Goal: Task Accomplishment & Management: Manage account settings

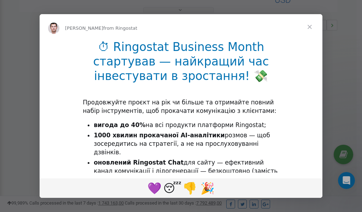
click at [311, 27] on span "Close" at bounding box center [309, 26] width 25 height 25
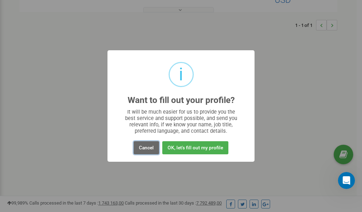
click at [143, 149] on button "Cancel" at bounding box center [145, 147] width 25 height 13
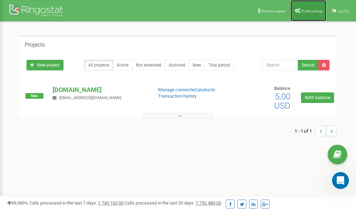
click at [306, 8] on link "Profile settings" at bounding box center [309, 10] width 36 height 21
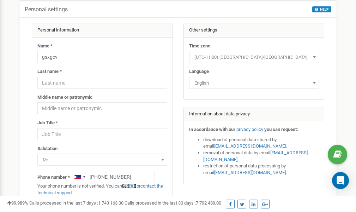
click at [131, 186] on link "verify it" at bounding box center [129, 185] width 14 height 5
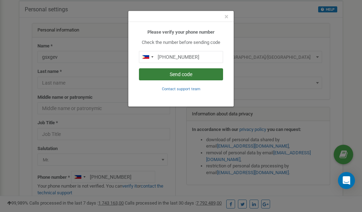
click at [180, 75] on button "Send code" at bounding box center [181, 74] width 84 height 12
